Goal: Information Seeking & Learning: Learn about a topic

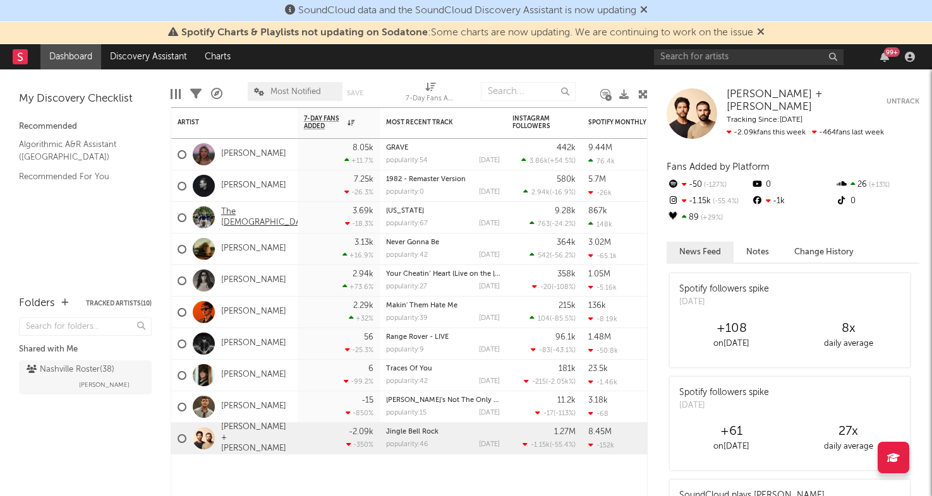
click at [239, 217] on link "The [DEMOGRAPHIC_DATA]" at bounding box center [267, 217] width 92 height 21
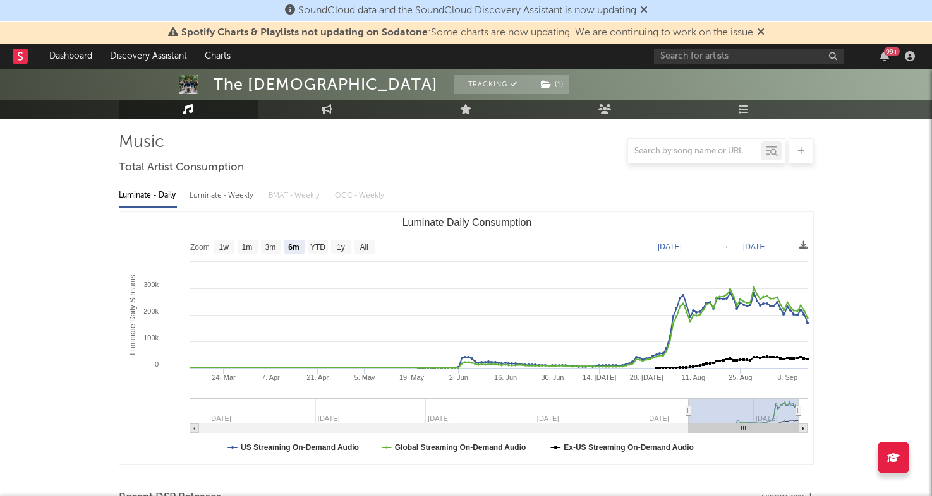
scroll to position [122, 0]
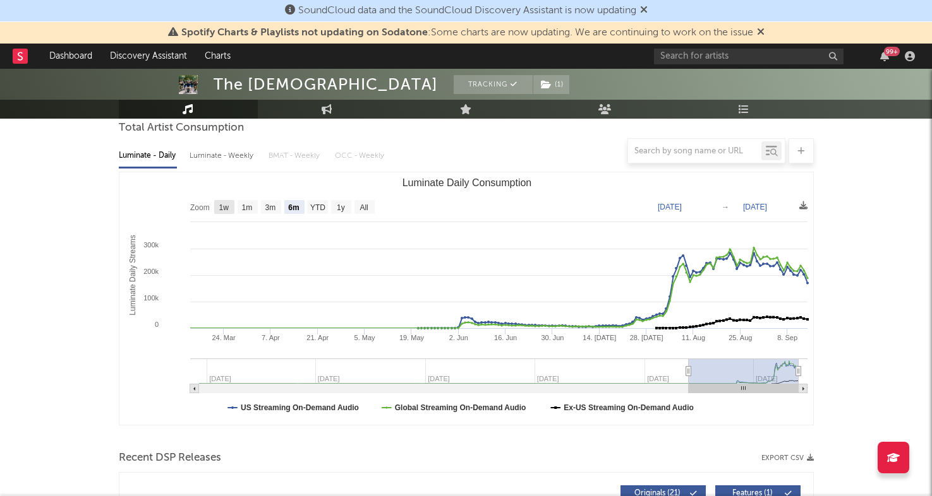
click at [220, 210] on text "1w" at bounding box center [224, 207] width 10 height 9
select select "1w"
type input "[DATE]"
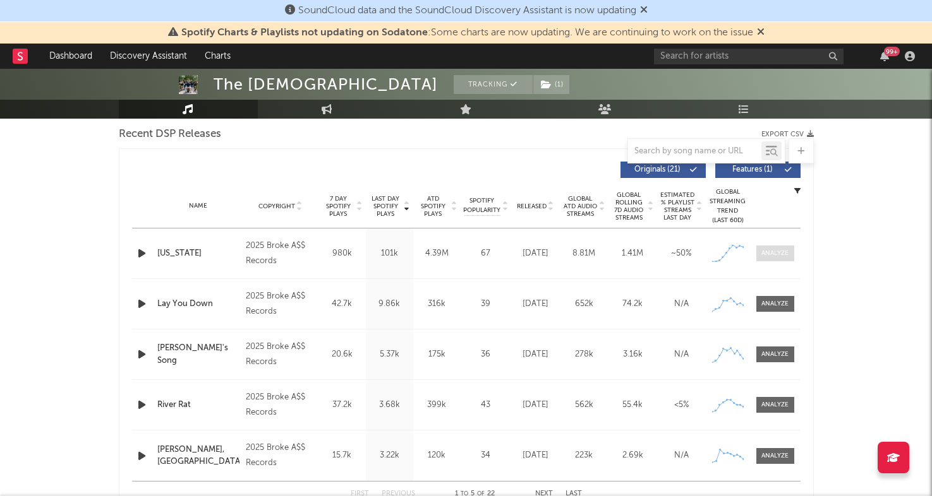
scroll to position [438, 0]
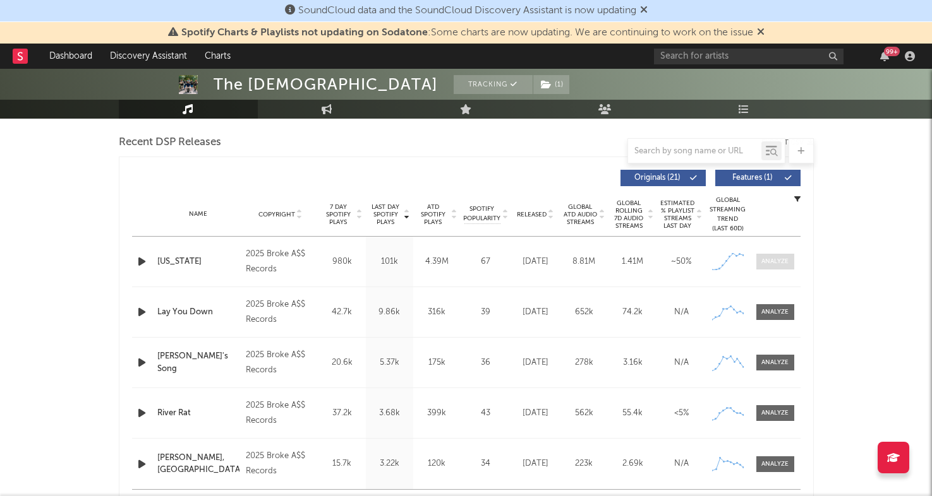
click at [779, 262] on div at bounding box center [774, 261] width 27 height 9
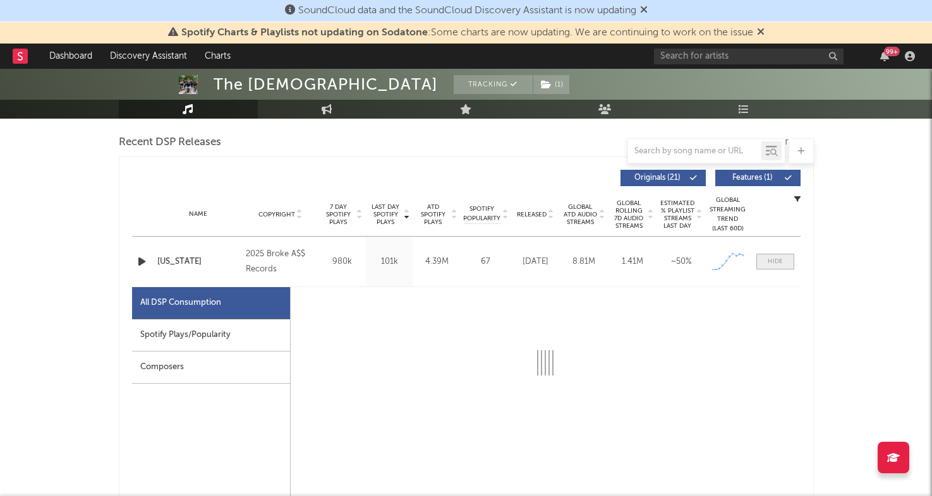
select select "1w"
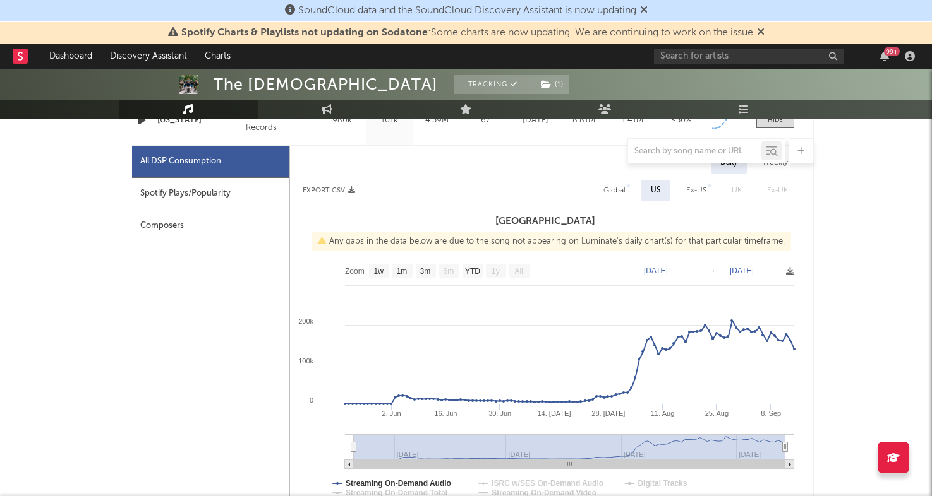
scroll to position [645, 0]
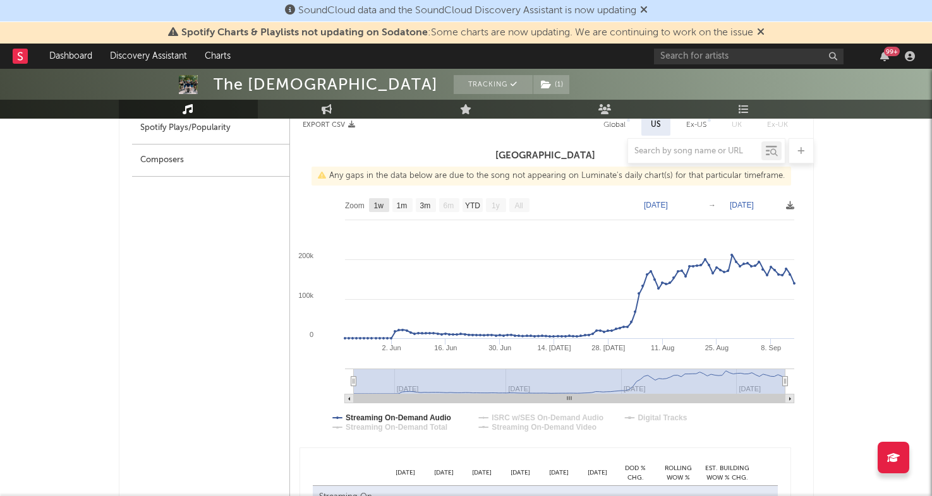
click at [381, 205] on text "1w" at bounding box center [378, 205] width 10 height 9
select select "1w"
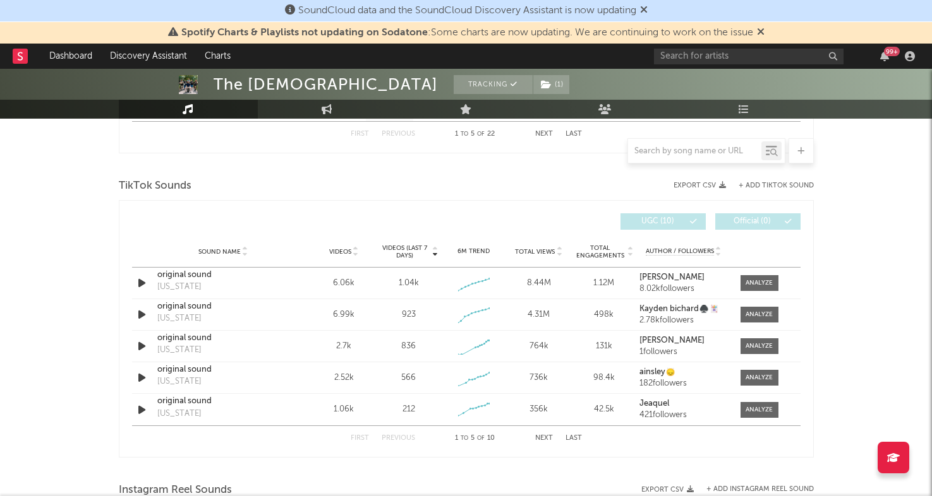
scroll to position [1434, 0]
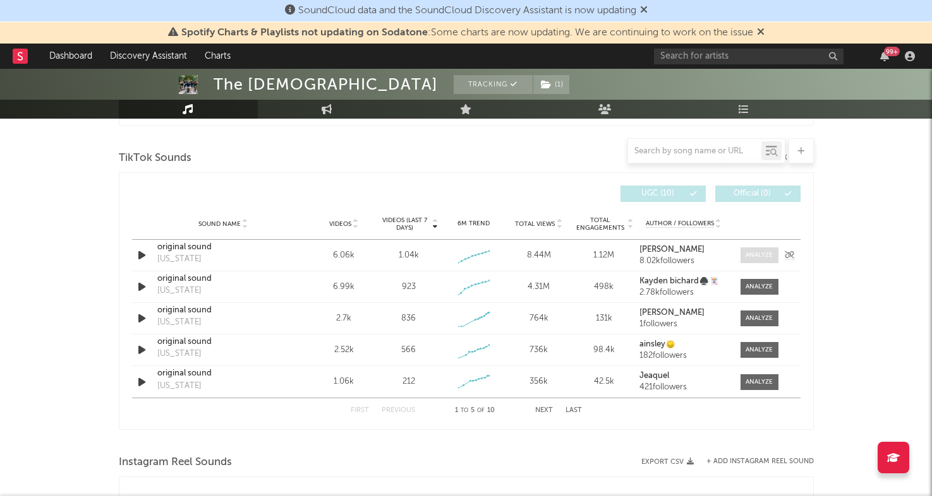
click at [748, 251] on div at bounding box center [758, 255] width 27 height 9
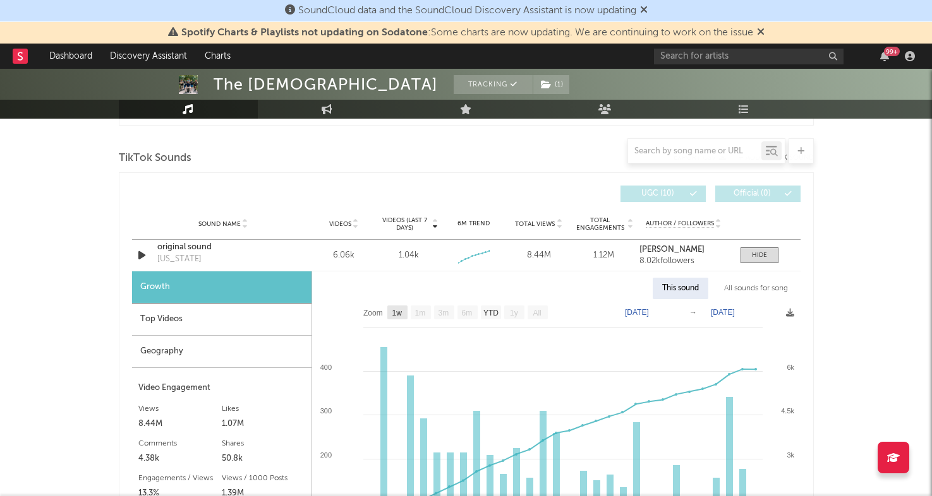
click at [396, 314] on text "1w" at bounding box center [397, 313] width 10 height 9
select select "1w"
type input "[DATE]"
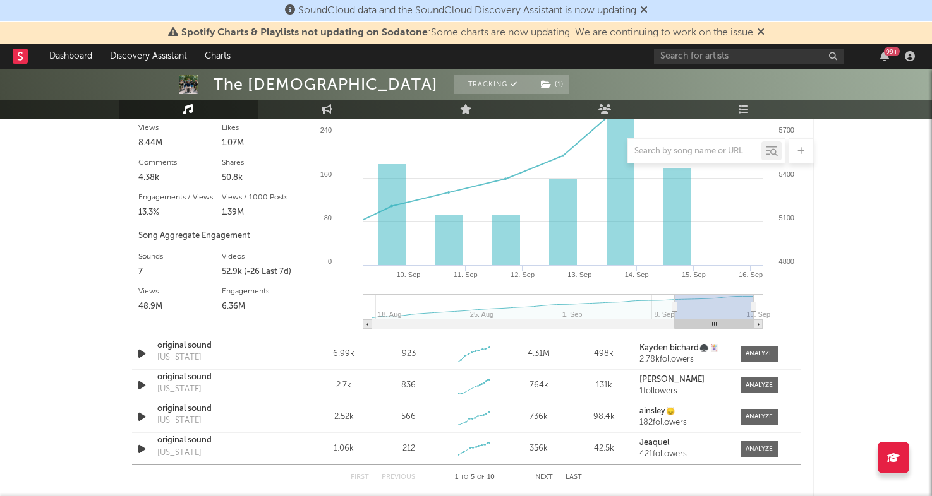
scroll to position [1713, 0]
